Goal: Feedback & Contribution: Submit feedback/report problem

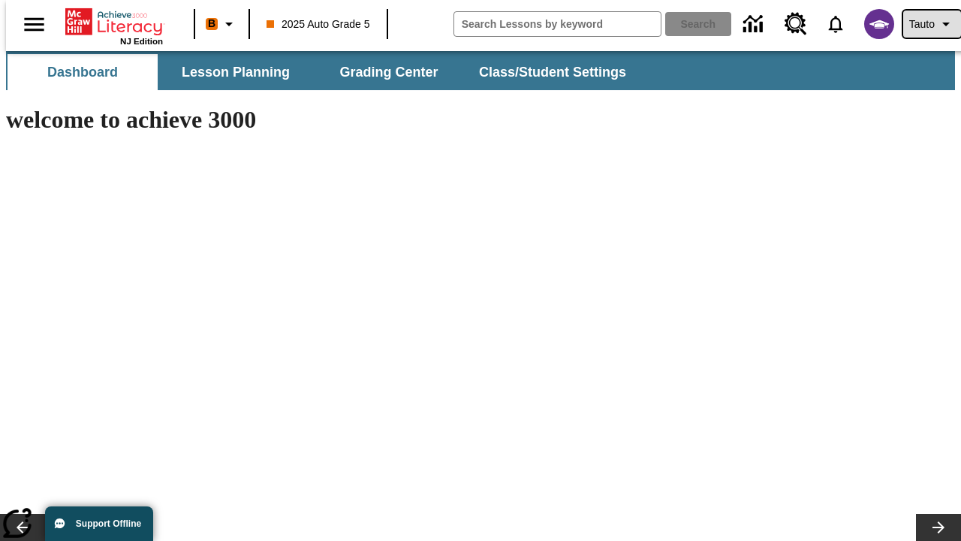
click at [925, 24] on span "Tauto" at bounding box center [923, 25] width 26 height 16
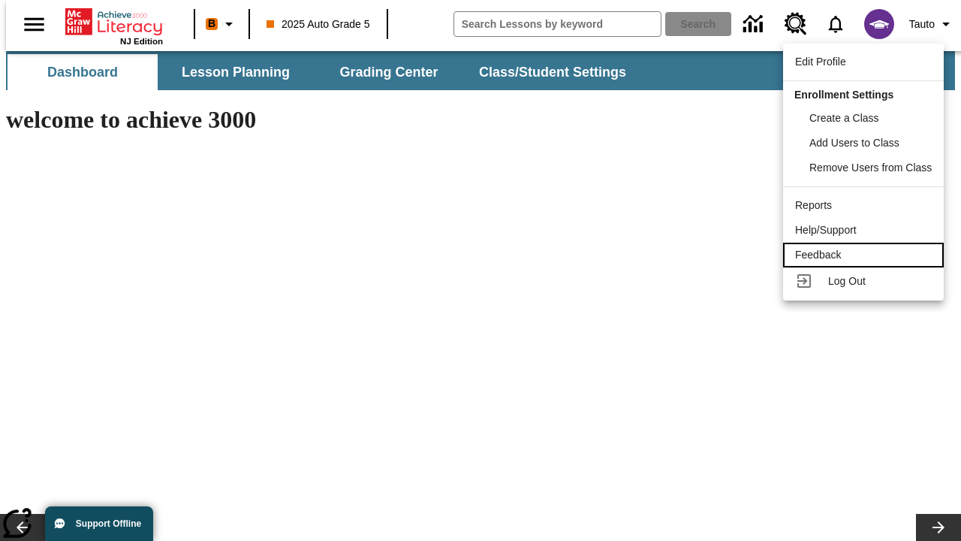
click at [866, 255] on div "Feedback" at bounding box center [863, 255] width 137 height 16
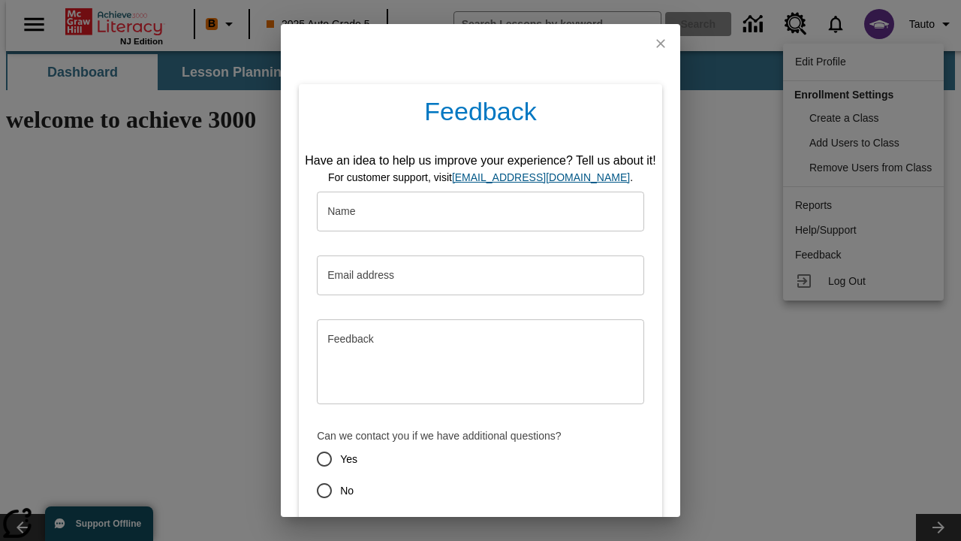
click at [402, 530] on button "Submit" at bounding box center [411, 544] width 59 height 28
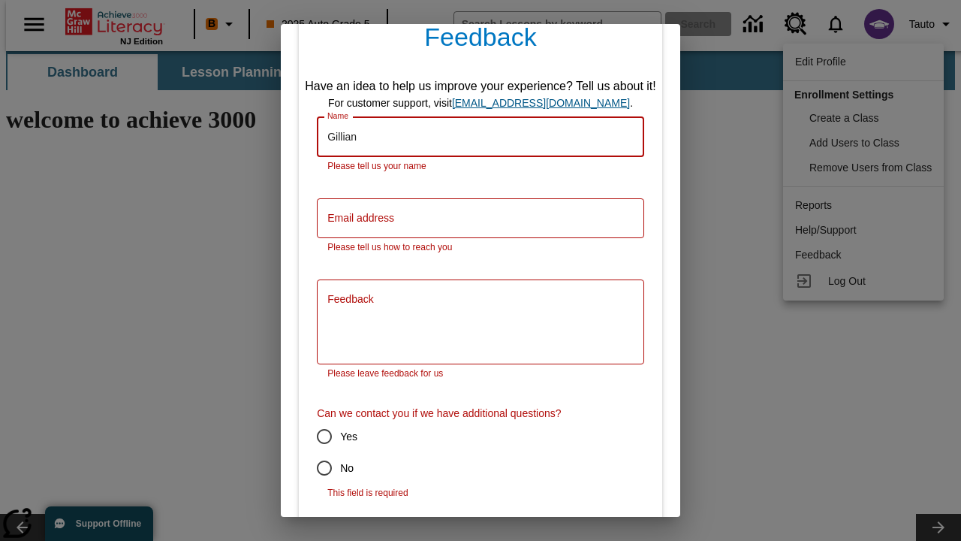
type input "Gillian"
type input "[EMAIL_ADDRESS][DOMAIN_NAME]"
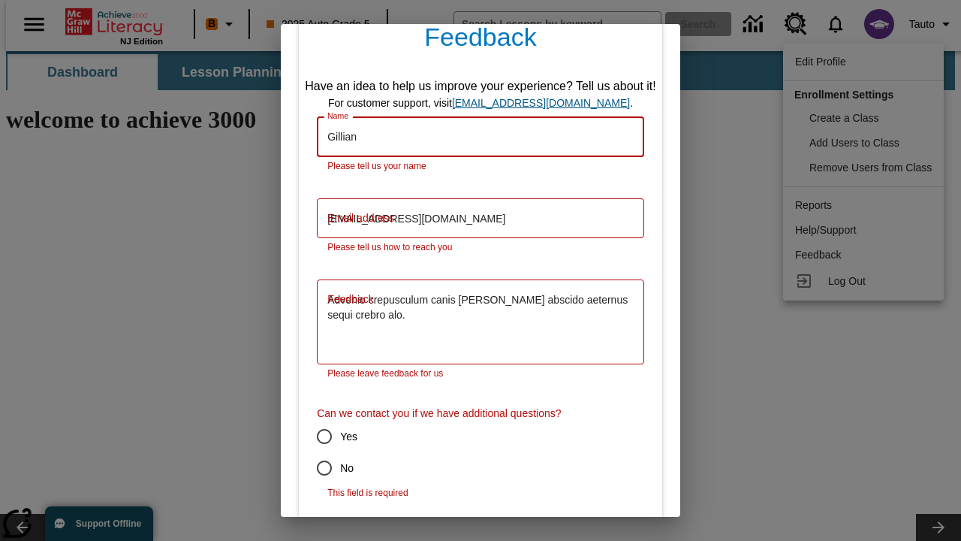
type textarea "Advenio crepusculum canis [PERSON_NAME] abscido aeternus sequi crebro alo."
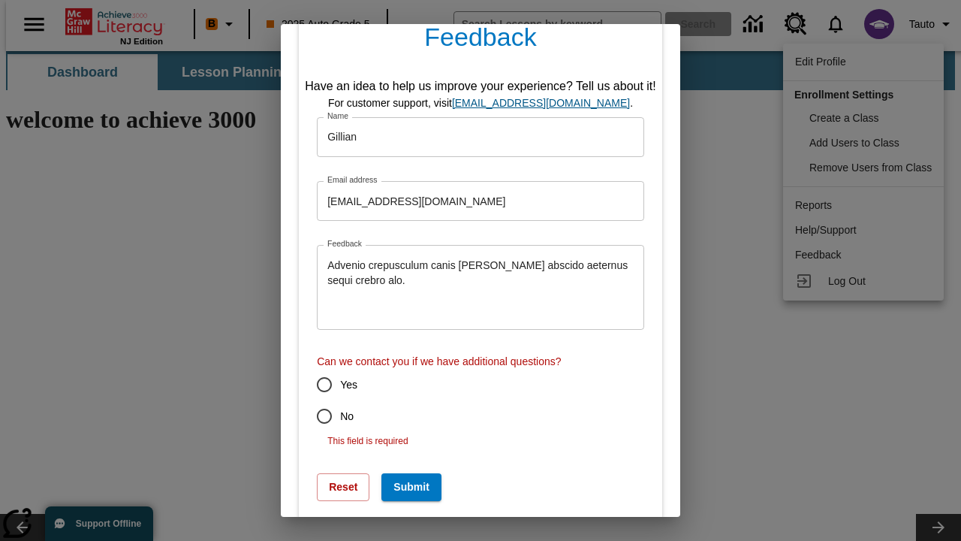
click at [314, 432] on input "No" at bounding box center [325, 416] width 32 height 32
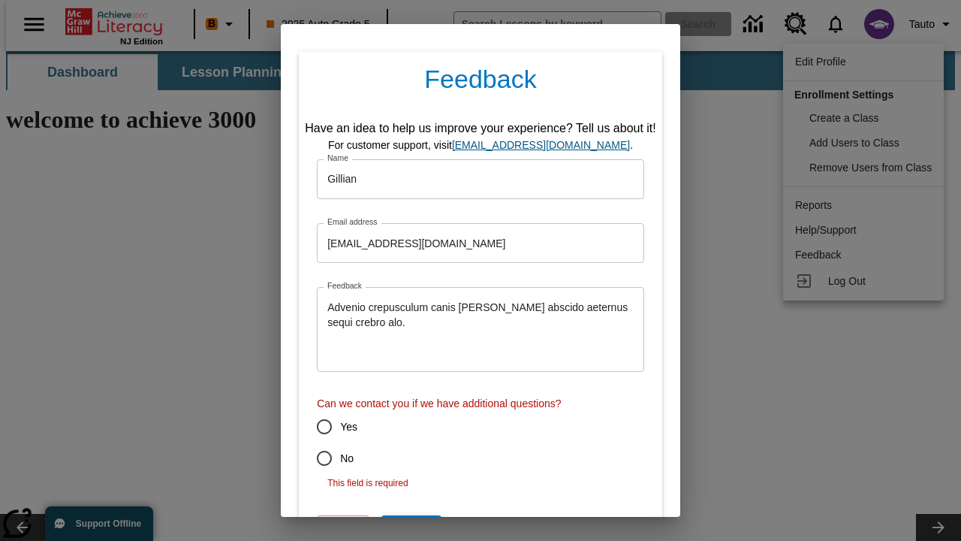
radio input "false"
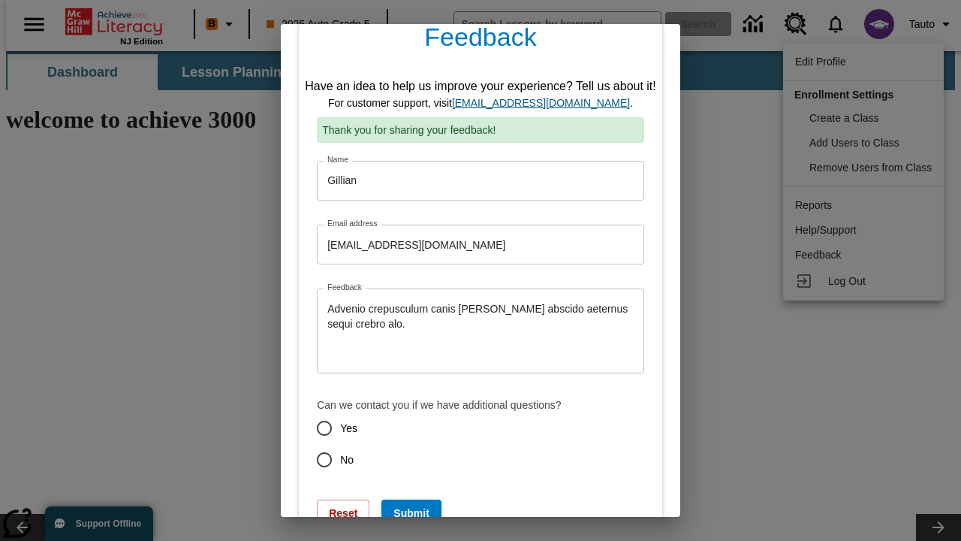
click at [546, 103] on link "[EMAIL_ADDRESS][DOMAIN_NAME]" at bounding box center [541, 103] width 178 height 12
